Goal: Task Accomplishment & Management: Manage account settings

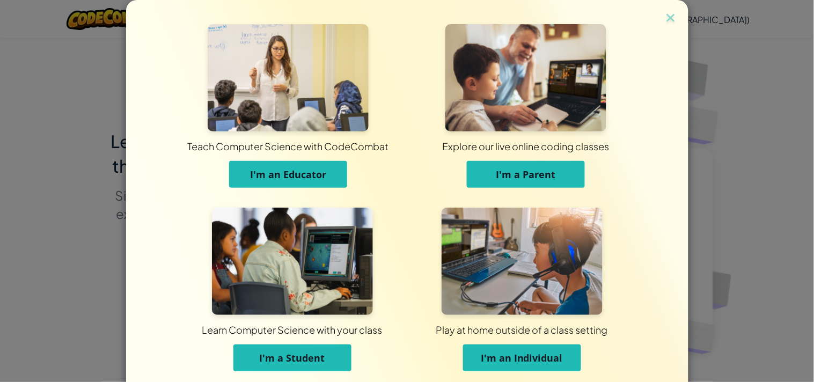
click at [267, 253] on img at bounding box center [292, 261] width 161 height 107
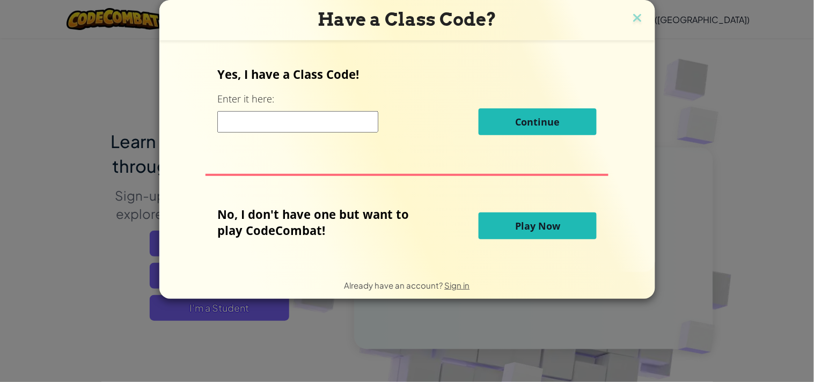
click at [352, 121] on input at bounding box center [297, 121] width 161 height 21
type input "YesThinkBlue"
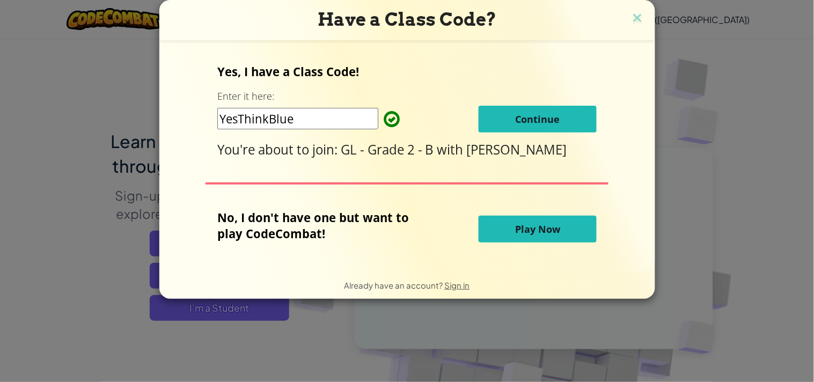
click at [525, 116] on span "Continue" at bounding box center [538, 119] width 45 height 13
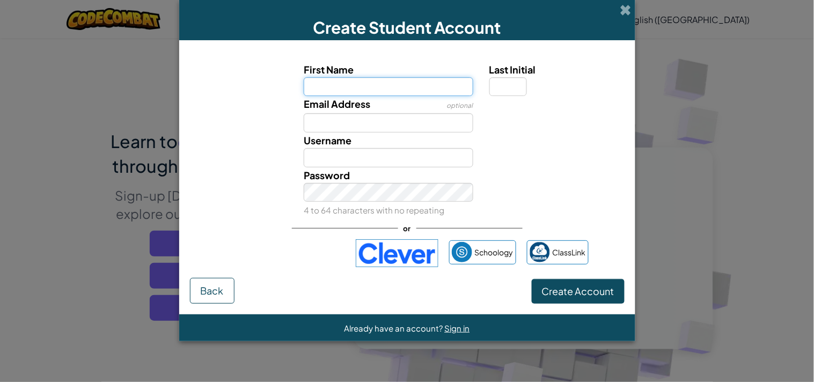
paste input "GLLAMARA"
type input "GLLAMAR"
click at [495, 84] on input "Last Initial" at bounding box center [508, 86] width 38 height 19
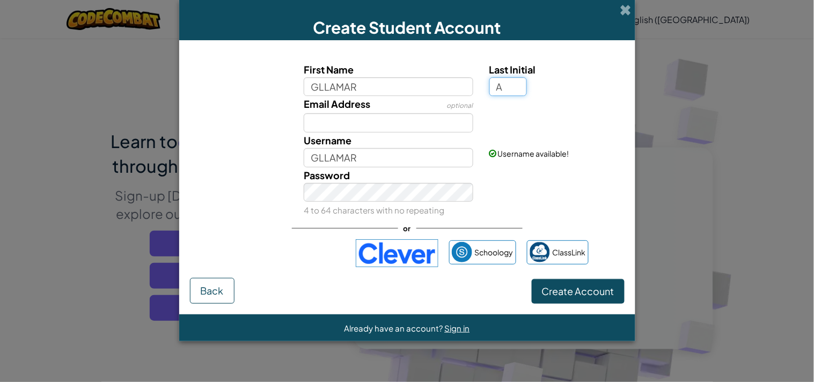
type input "A"
type input "GLLAMARA"
click at [532, 279] on button "Create Account" at bounding box center [578, 291] width 93 height 25
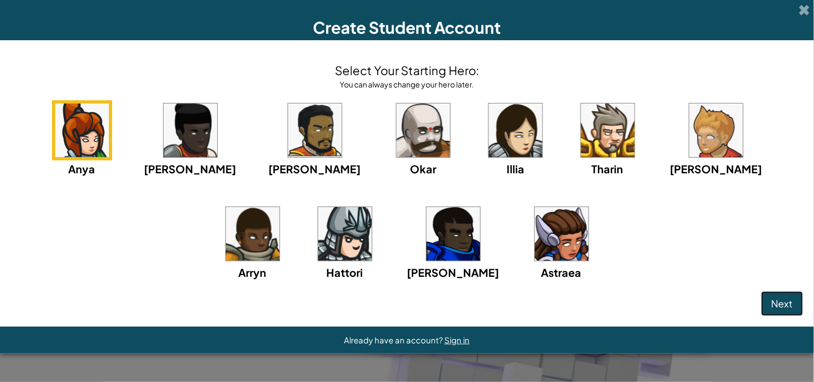
click button "Next" at bounding box center [782, 303] width 42 height 25
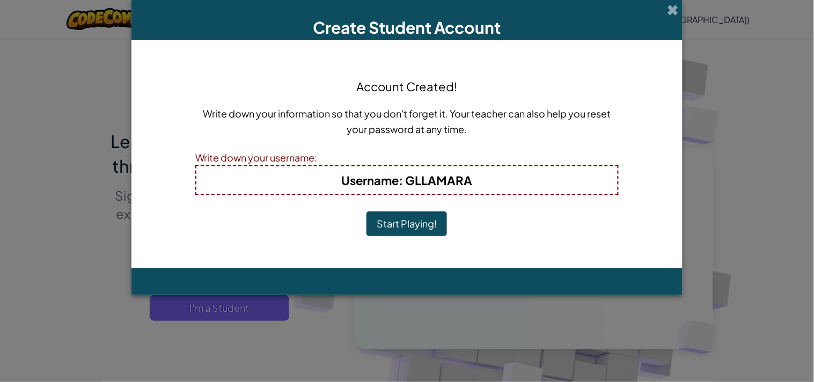
click at [367, 211] on button "Start Playing!" at bounding box center [407, 223] width 80 height 25
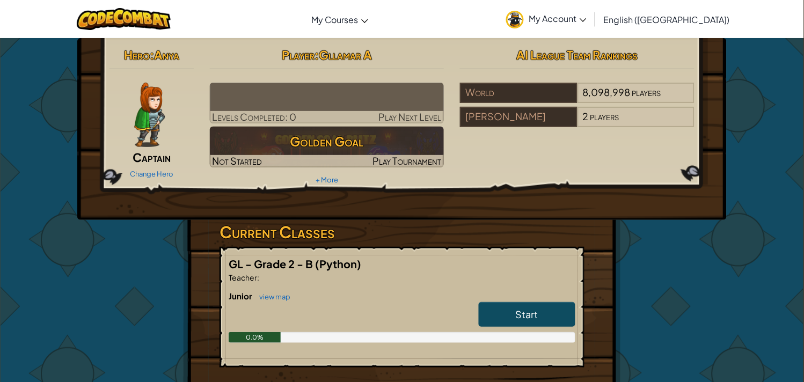
click at [592, 25] on link "My Account" at bounding box center [546, 19] width 91 height 34
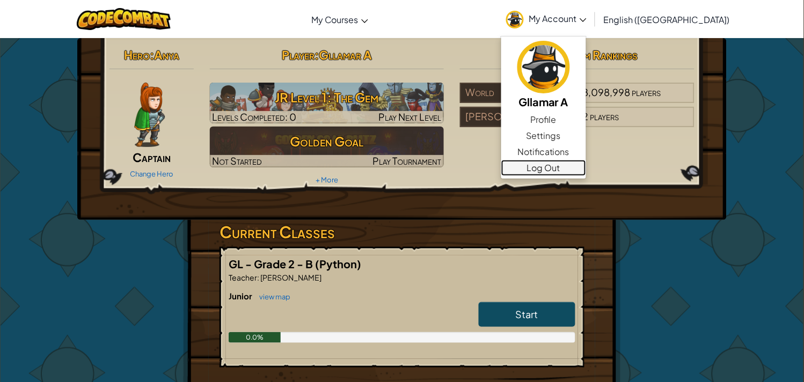
click at [586, 164] on link "Log Out" at bounding box center [543, 168] width 85 height 16
